Goal: Answer question/provide support: Share knowledge or assist other users

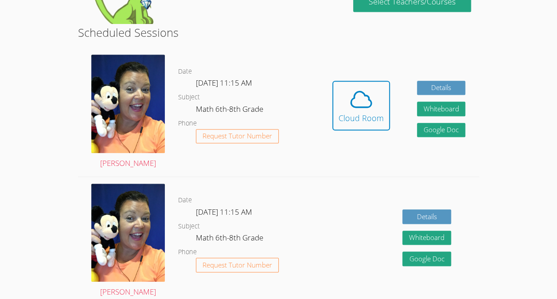
scroll to position [102, 0]
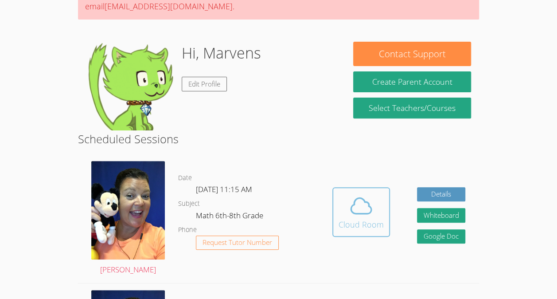
click at [358, 208] on icon at bounding box center [361, 205] width 25 height 25
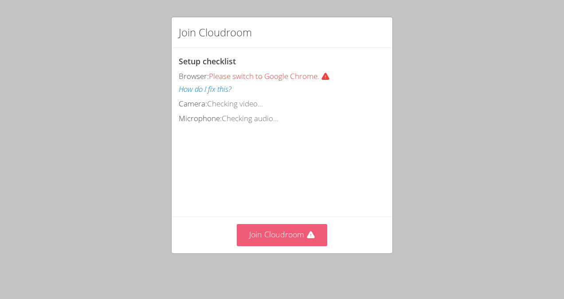
click at [288, 234] on button "Join Cloudroom" at bounding box center [282, 235] width 91 height 22
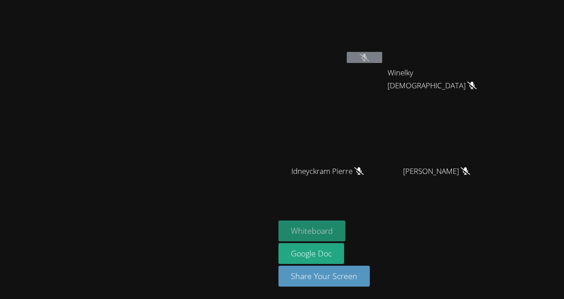
click at [345, 231] on button "Whiteboard" at bounding box center [311, 230] width 67 height 21
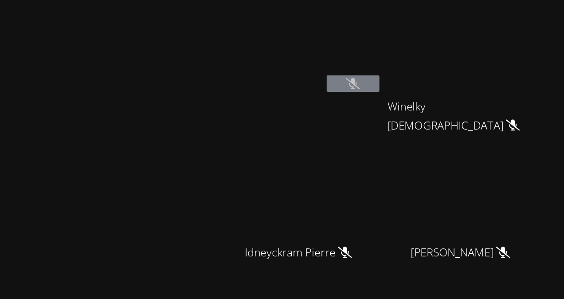
click at [475, 116] on video at bounding box center [439, 131] width 105 height 59
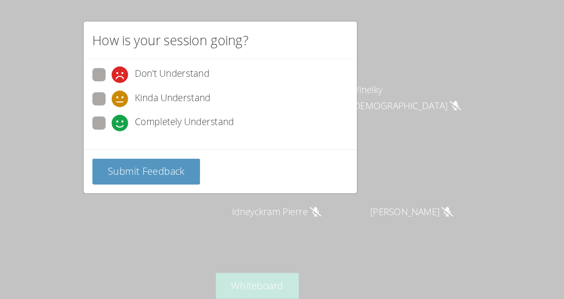
click at [194, 106] on span at bounding box center [194, 106] width 0 height 0
click at [194, 94] on input "Completely Understand" at bounding box center [198, 98] width 8 height 8
radio input "true"
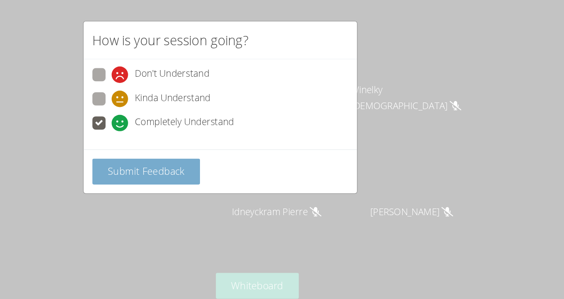
click at [241, 134] on span "Submit Feedback" at bounding box center [222, 137] width 62 height 11
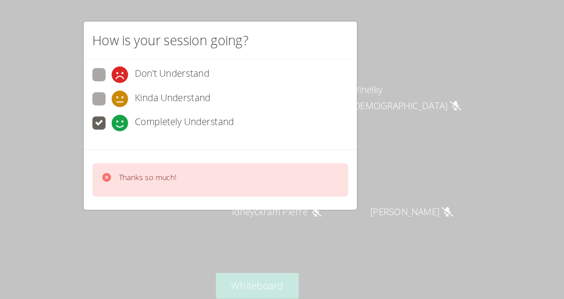
click at [188, 141] on icon at bounding box center [190, 143] width 7 height 7
click at [208, 163] on div "Thanks so much!" at bounding box center [281, 145] width 221 height 49
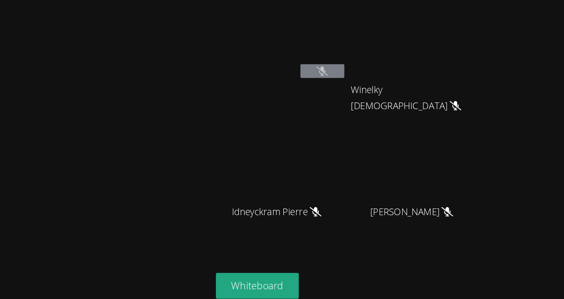
drag, startPoint x: 215, startPoint y: 192, endPoint x: 179, endPoint y: 137, distance: 66.0
click at [179, 137] on video at bounding box center [137, 131] width 133 height 151
